Goal: Navigation & Orientation: Find specific page/section

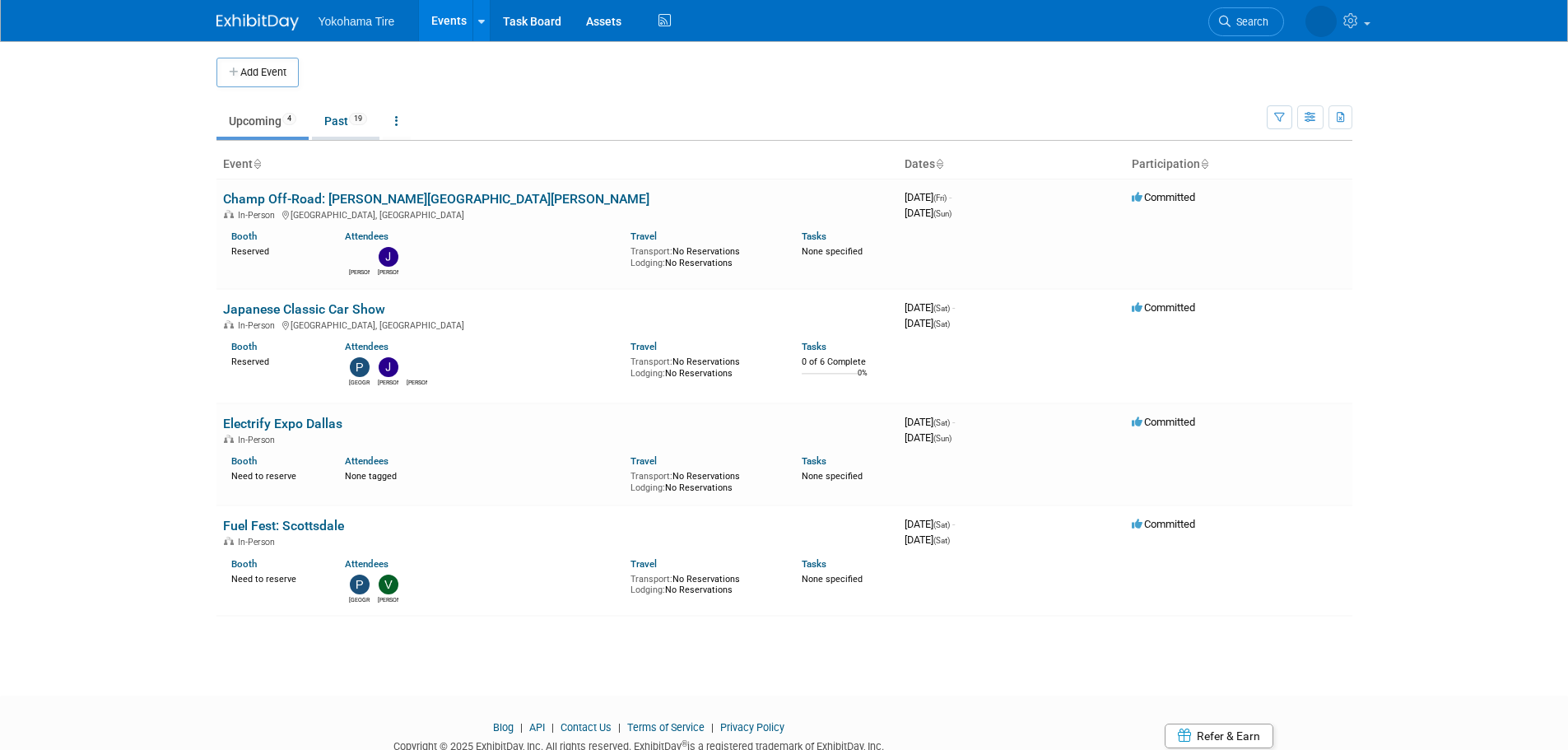
click at [368, 136] on link "Past 19" at bounding box center [346, 121] width 68 height 31
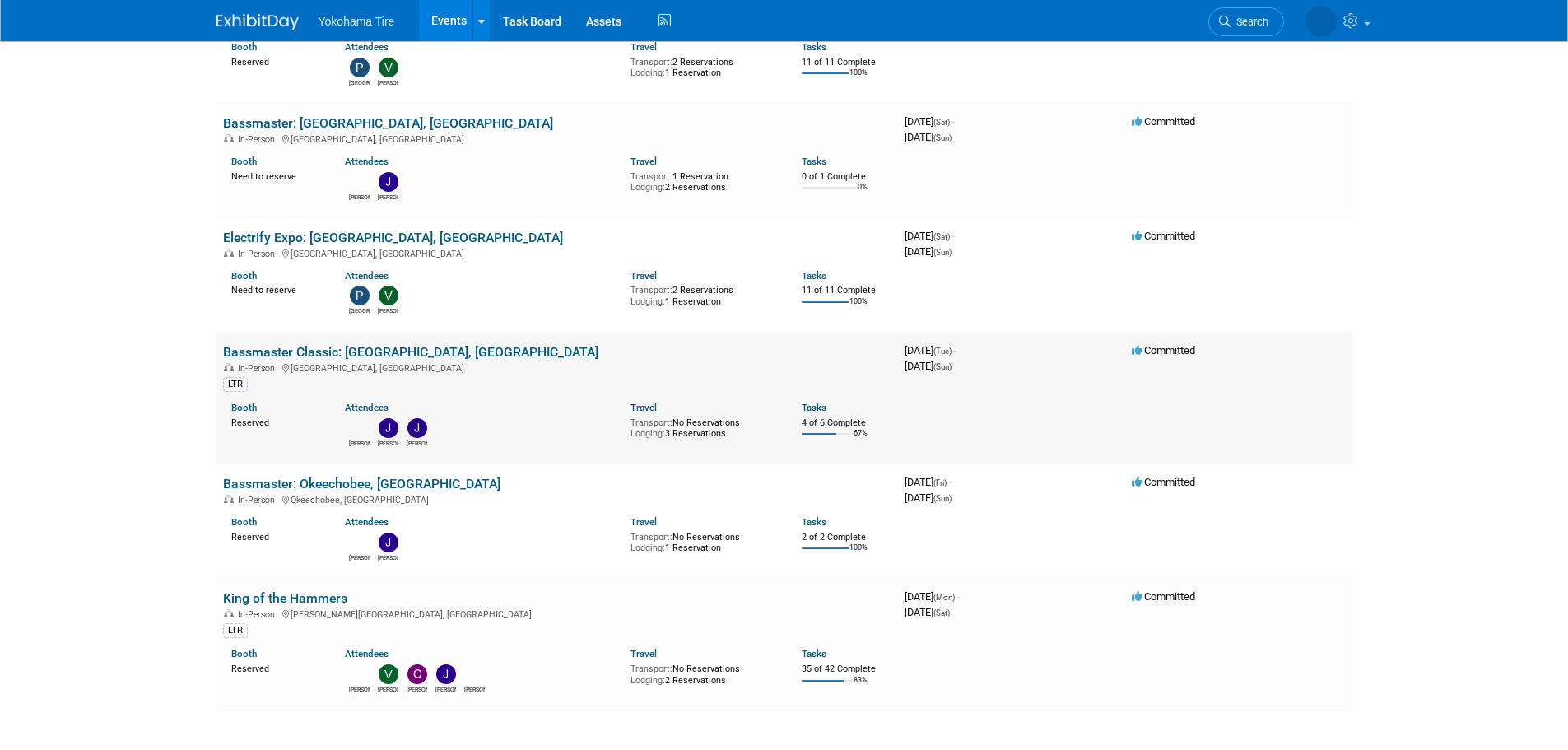
scroll to position [1808, 0]
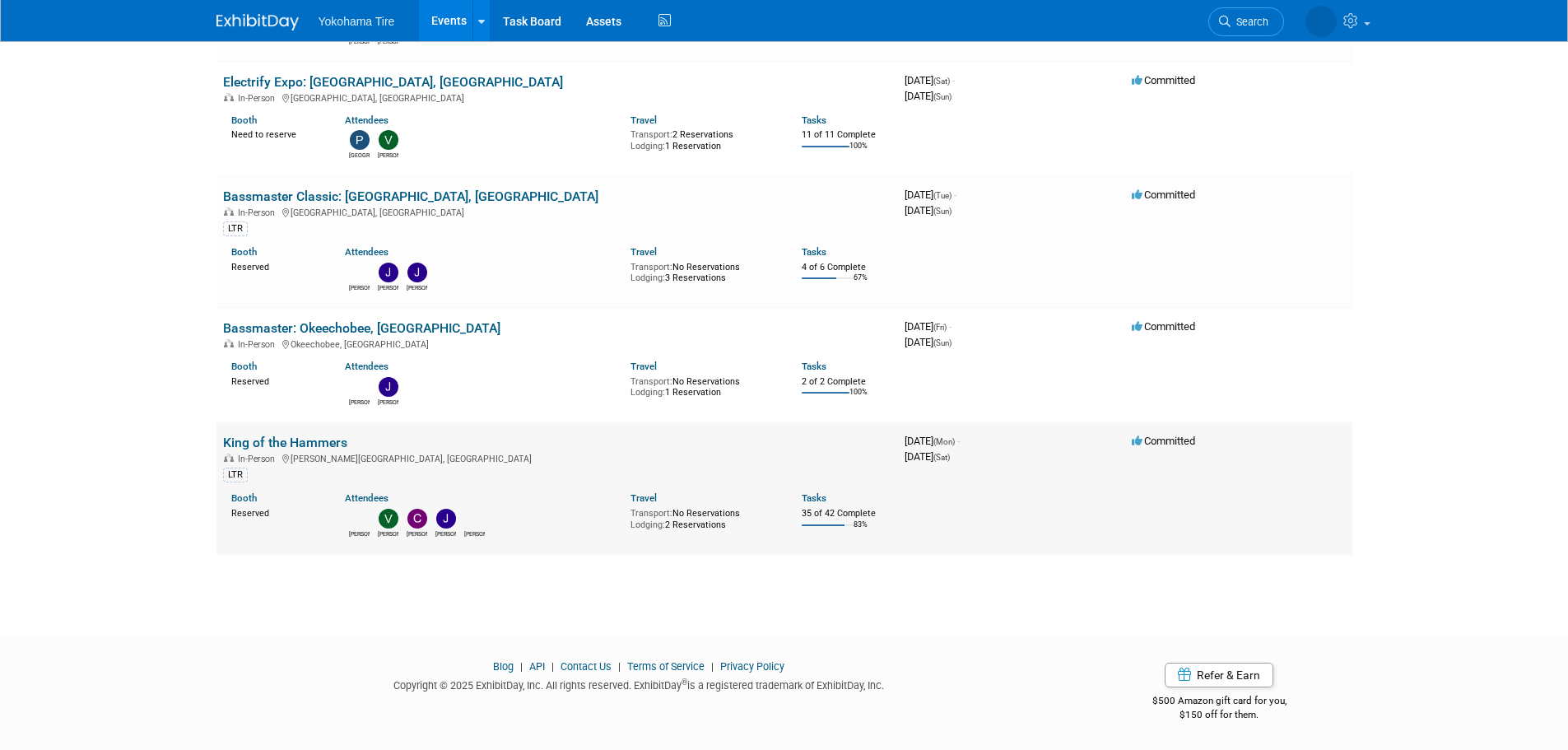
click at [280, 444] on link "King of the Hammers" at bounding box center [285, 443] width 124 height 16
